Goal: Navigation & Orientation: Find specific page/section

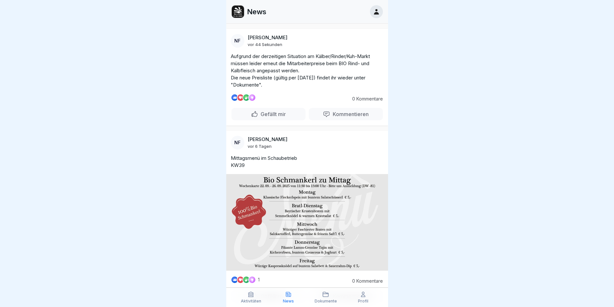
click at [325, 295] on icon at bounding box center [325, 294] width 6 height 6
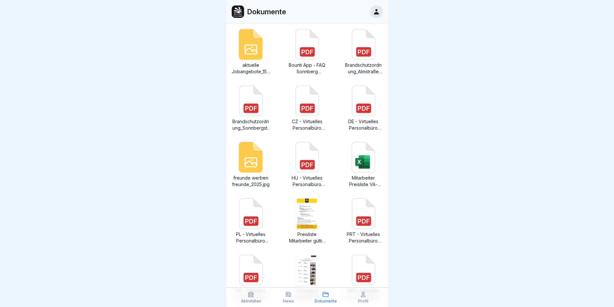
click at [253, 156] on icon at bounding box center [251, 157] width 24 height 31
click at [252, 297] on icon at bounding box center [251, 294] width 6 height 6
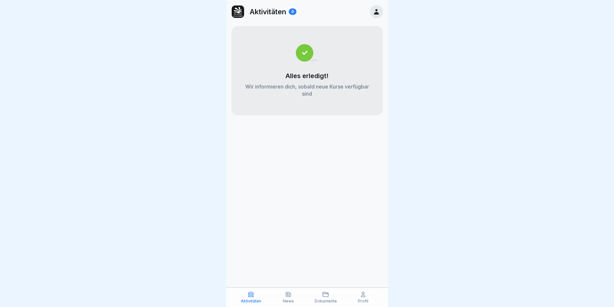
click at [286, 291] on icon at bounding box center [288, 294] width 6 height 6
click at [288, 293] on icon at bounding box center [288, 294] width 5 height 5
drag, startPoint x: 289, startPoint y: 300, endPoint x: 290, endPoint y: 303, distance: 3.7
click at [290, 300] on p "News" at bounding box center [288, 301] width 11 height 5
click at [287, 294] on icon at bounding box center [288, 294] width 5 height 5
